Goal: Information Seeking & Learning: Find specific fact

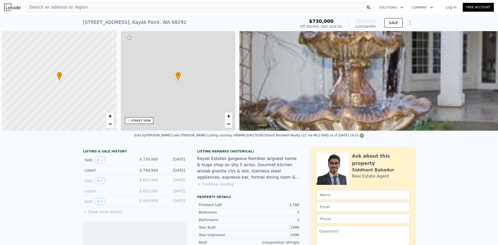
scroll to position [0, 2]
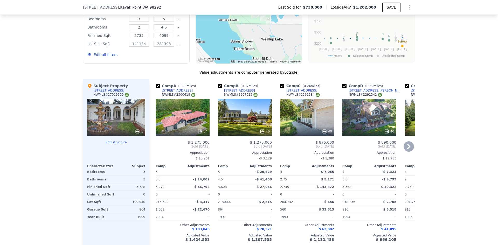
scroll to position [517, 0]
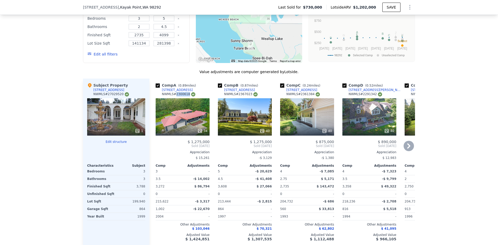
drag, startPoint x: 173, startPoint y: 97, endPoint x: 183, endPoint y: 98, distance: 10.2
click at [183, 96] on div "NWMLS # 2300618" at bounding box center [178, 94] width 33 height 4
copy div "2300618"
drag, startPoint x: 235, startPoint y: 97, endPoint x: 246, endPoint y: 97, distance: 11.2
click at [246, 96] on div "NWMLS # 2367023" at bounding box center [240, 94] width 33 height 4
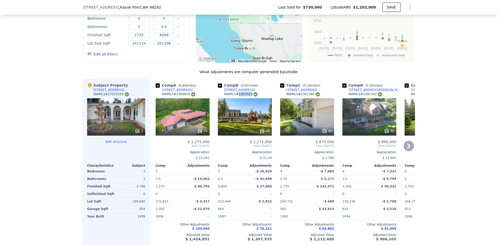
copy div "2367023"
click at [408, 149] on icon at bounding box center [408, 146] width 10 height 10
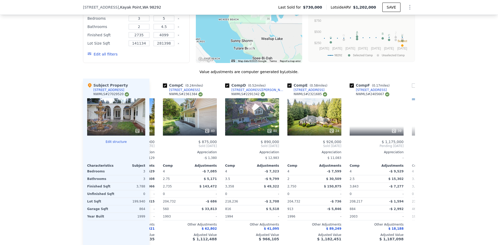
scroll to position [0, 124]
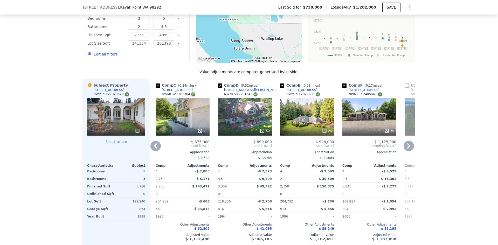
click at [409, 150] on icon at bounding box center [408, 146] width 10 height 10
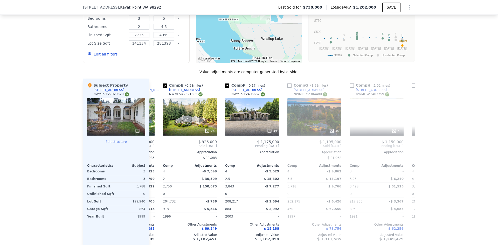
scroll to position [0, 249]
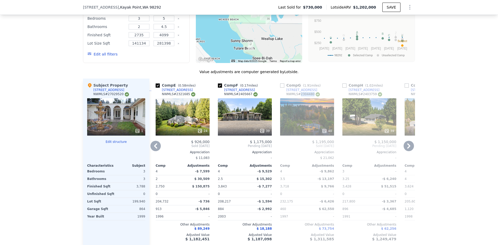
drag, startPoint x: 298, startPoint y: 97, endPoint x: 309, endPoint y: 98, distance: 10.7
click at [309, 96] on div "NWMLS # 2304480" at bounding box center [302, 94] width 33 height 4
copy div "2304480"
drag, startPoint x: 220, startPoint y: 131, endPoint x: 228, endPoint y: 129, distance: 7.6
click at [228, 129] on div "39" at bounding box center [245, 116] width 54 height 37
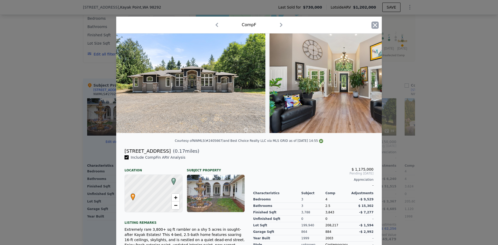
click at [371, 24] on icon "button" at bounding box center [374, 25] width 7 height 7
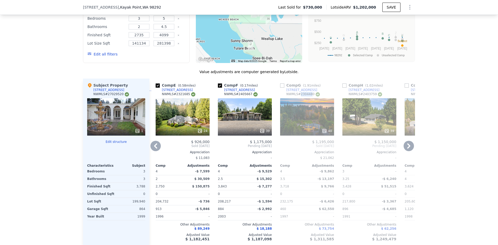
drag, startPoint x: 298, startPoint y: 97, endPoint x: 308, endPoint y: 97, distance: 10.4
click at [308, 96] on div "NWMLS # 2304480" at bounding box center [302, 94] width 33 height 4
drag, startPoint x: 309, startPoint y: 97, endPoint x: 298, endPoint y: 97, distance: 10.9
click at [298, 96] on div "NWMLS # 2304480" at bounding box center [302, 94] width 33 height 4
copy div "2304480"
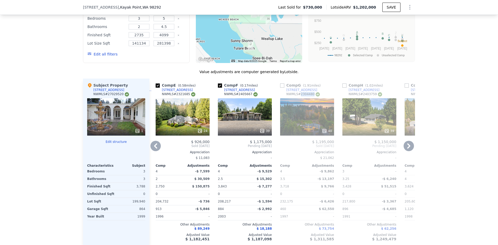
click at [299, 96] on div "NWMLS # 2304480" at bounding box center [302, 94] width 33 height 4
click at [407, 149] on icon at bounding box center [408, 145] width 3 height 5
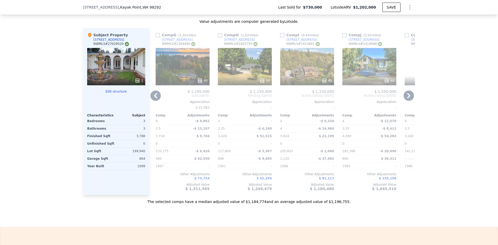
scroll to position [569, 0]
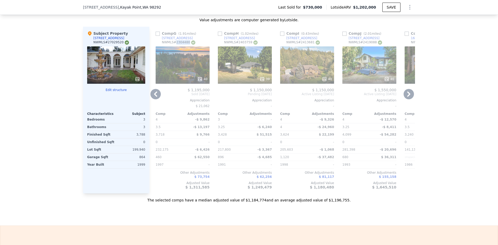
drag, startPoint x: 173, startPoint y: 46, endPoint x: 184, endPoint y: 45, distance: 10.9
click at [184, 45] on div "NWMLS # 2304480" at bounding box center [178, 42] width 33 height 4
copy div "2304480"
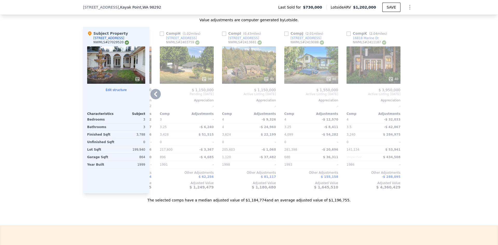
click at [317, 79] on div at bounding box center [311, 78] width 54 height 9
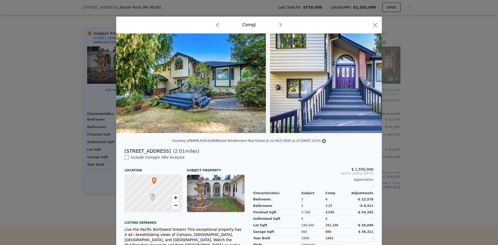
click at [216, 98] on img at bounding box center [191, 83] width 150 height 100
click at [207, 75] on img at bounding box center [191, 83] width 150 height 100
click at [364, 86] on icon at bounding box center [368, 83] width 10 height 10
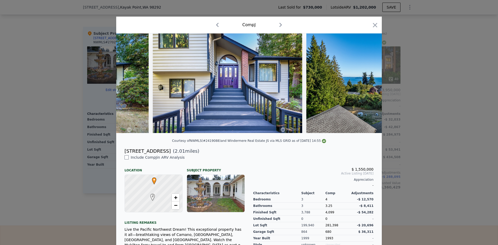
scroll to position [0, 124]
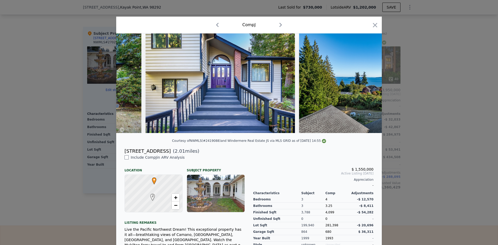
click at [364, 86] on img at bounding box center [365, 83] width 133 height 100
click at [367, 85] on icon at bounding box center [368, 83] width 3 height 5
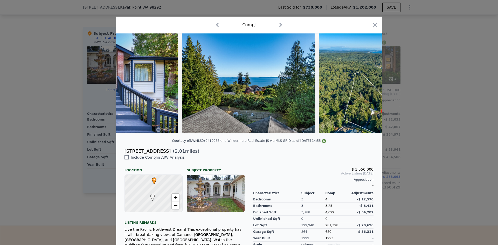
scroll to position [0, 249]
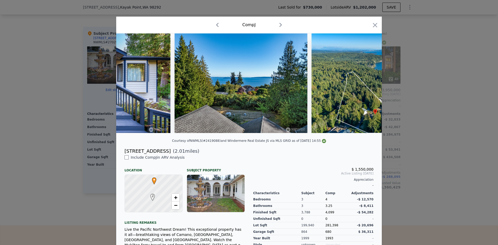
click at [367, 85] on img at bounding box center [377, 83] width 133 height 100
click at [368, 85] on icon at bounding box center [368, 83] width 10 height 10
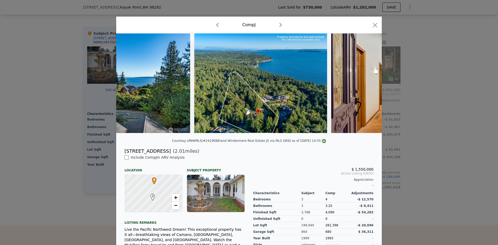
scroll to position [0, 373]
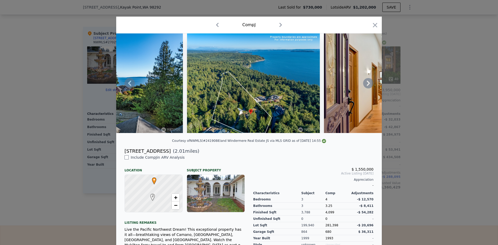
click at [369, 87] on icon at bounding box center [368, 83] width 10 height 10
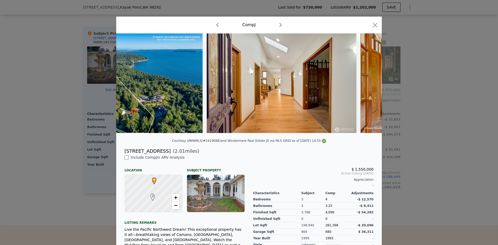
scroll to position [0, 498]
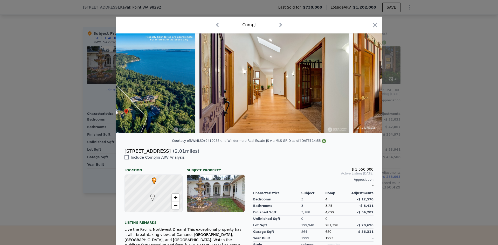
click at [369, 87] on div at bounding box center [249, 83] width 266 height 100
click at [367, 86] on icon at bounding box center [368, 83] width 3 height 5
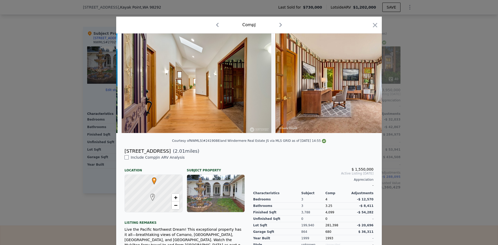
scroll to position [0, 622]
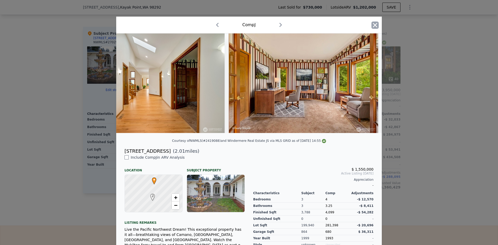
click at [374, 24] on icon "button" at bounding box center [375, 25] width 4 height 4
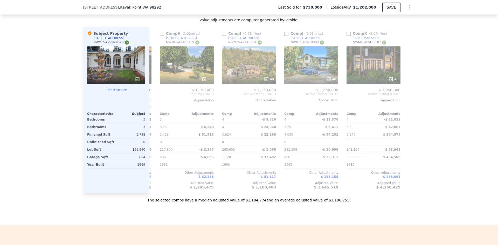
click at [444, 124] on div "We found 11 sales that match your search Listings provided by NWMLS Filters Map…" at bounding box center [249, 53] width 498 height 297
click at [432, 146] on div "We found 11 sales that match your search Listings provided by NWMLS Filters Map…" at bounding box center [249, 53] width 498 height 297
